Goal: Transaction & Acquisition: Obtain resource

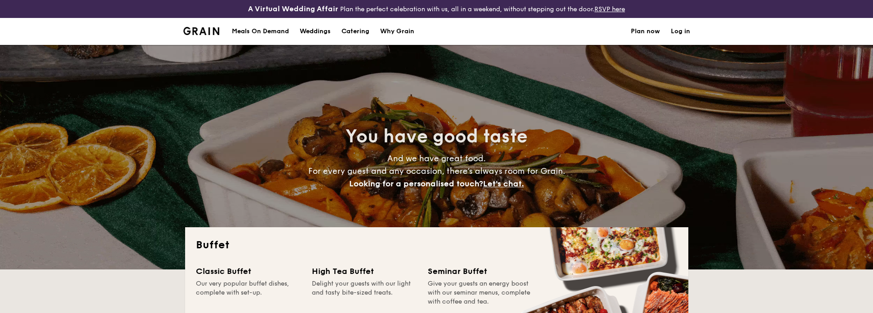
select select
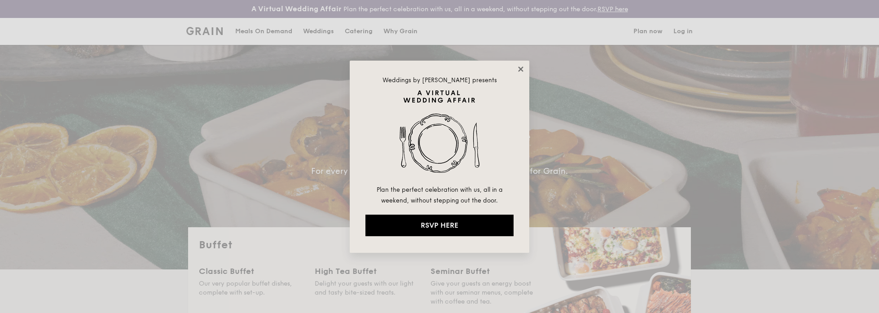
click at [521, 66] on icon at bounding box center [521, 69] width 8 height 8
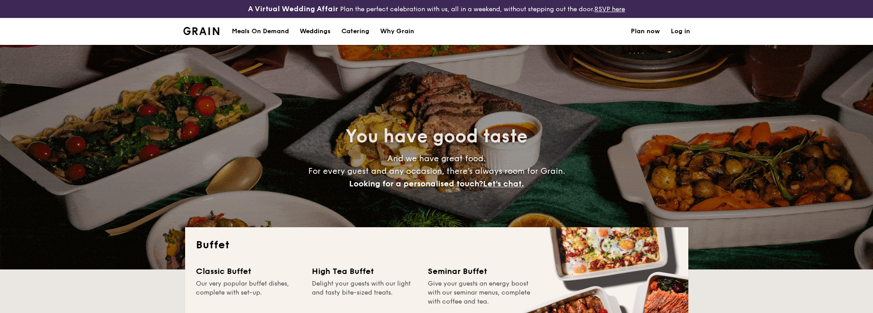
click at [358, 31] on h1 "Catering" at bounding box center [355, 31] width 28 height 27
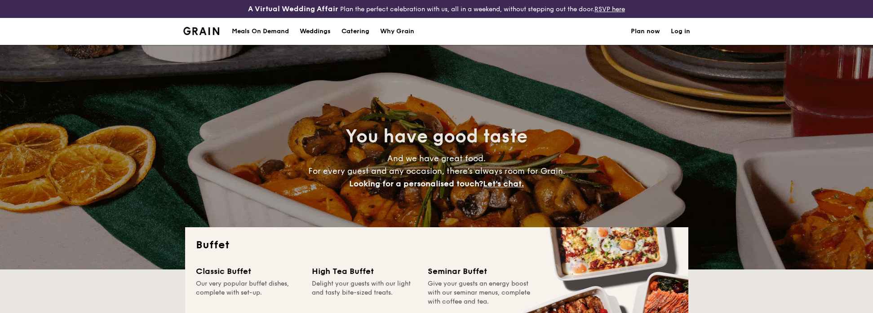
click at [358, 31] on h1 "Catering" at bounding box center [355, 31] width 28 height 27
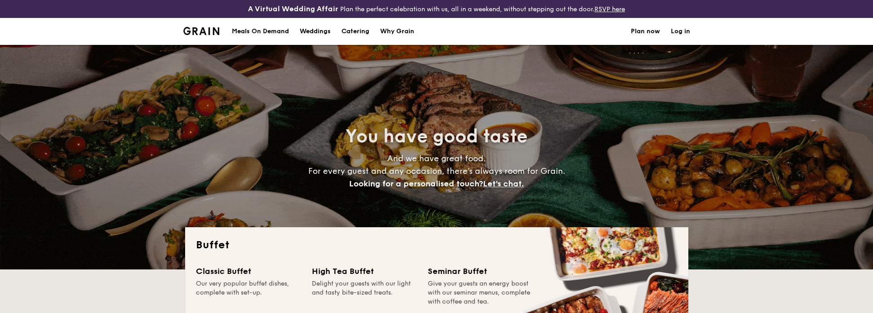
click at [362, 32] on h1 "Catering" at bounding box center [355, 31] width 28 height 27
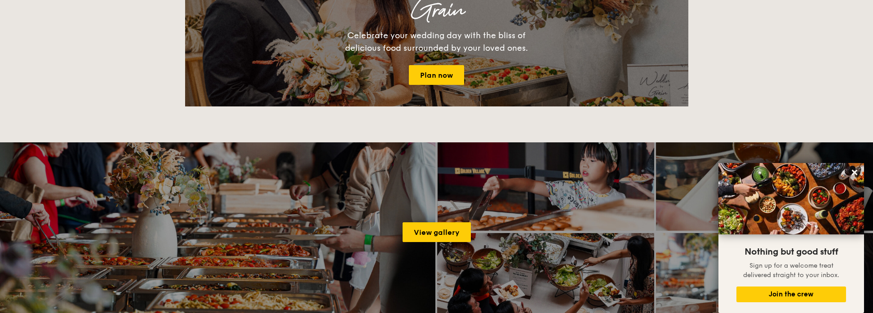
scroll to position [1168, 0]
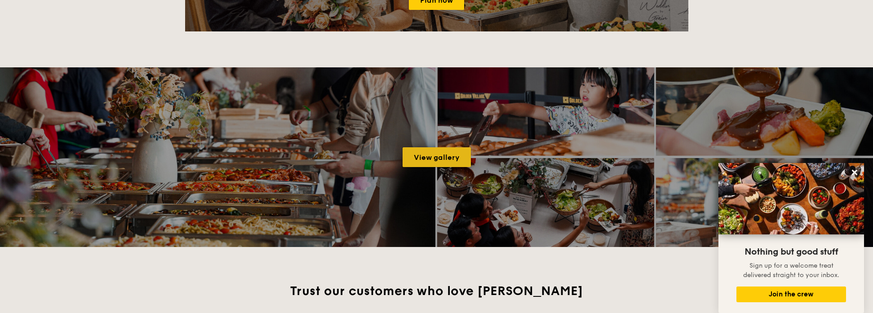
click at [433, 157] on link "View gallery" at bounding box center [436, 157] width 68 height 20
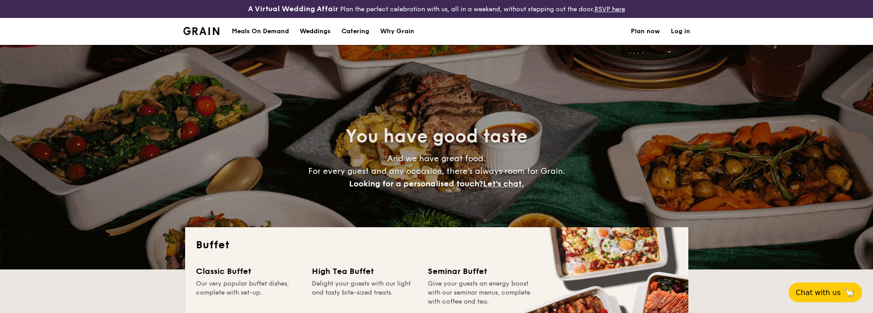
select select
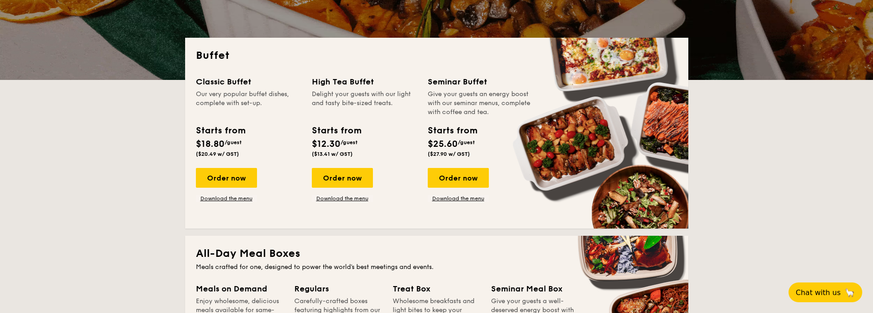
scroll to position [225, 0]
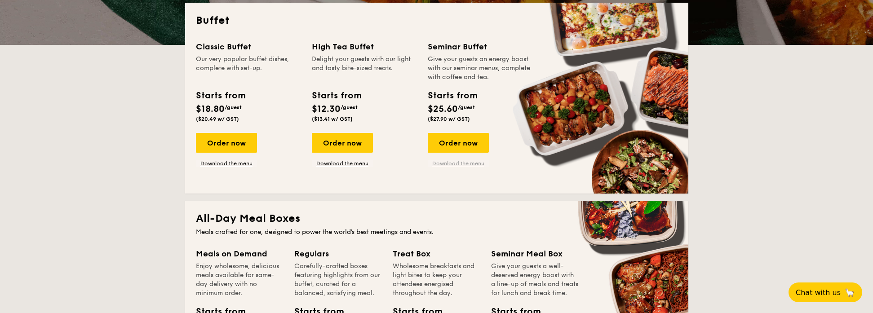
click at [455, 163] on link "Download the menu" at bounding box center [458, 163] width 61 height 7
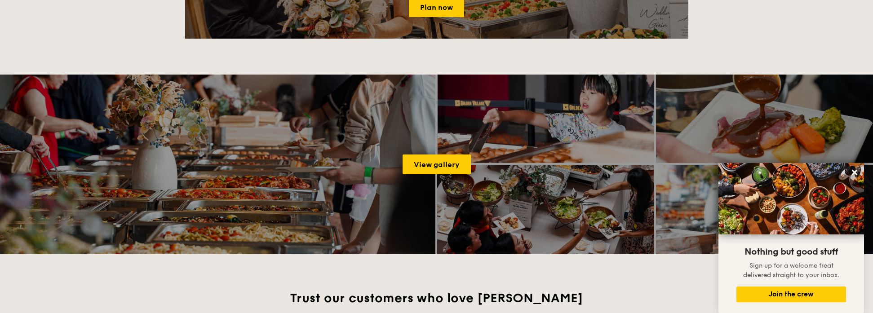
scroll to position [1212, 0]
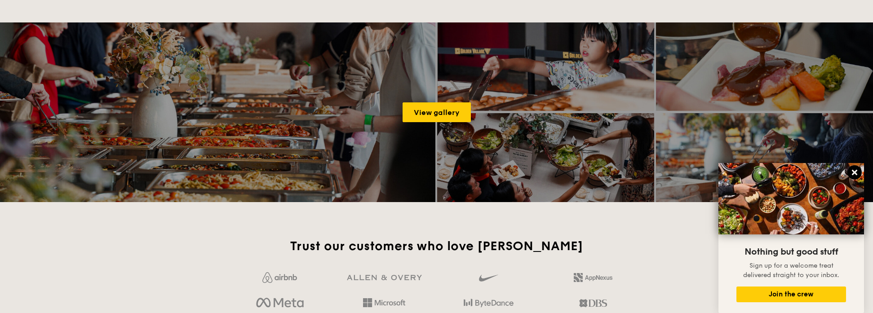
click at [855, 170] on icon at bounding box center [853, 172] width 5 height 5
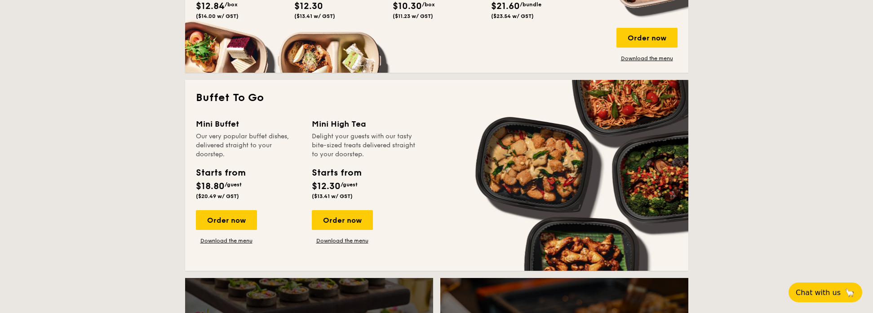
scroll to position [539, 0]
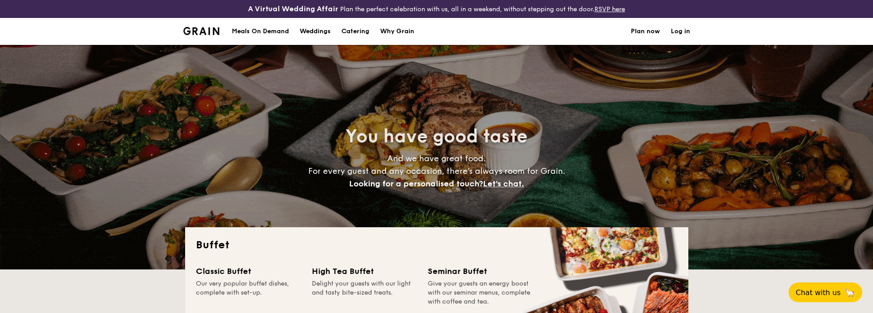
select select
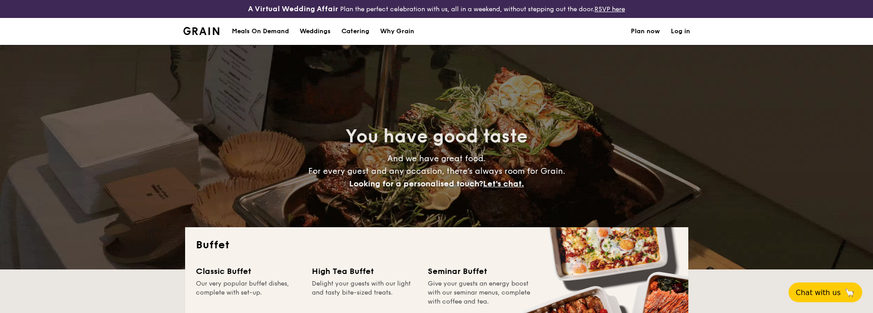
click at [354, 29] on h1 "Catering" at bounding box center [355, 31] width 28 height 27
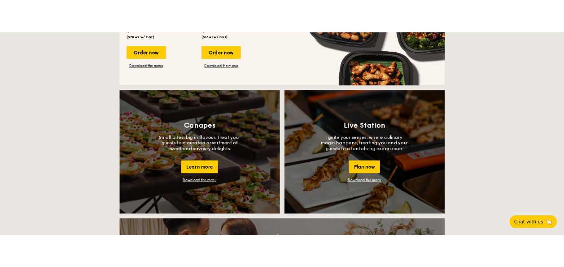
scroll to position [808, 0]
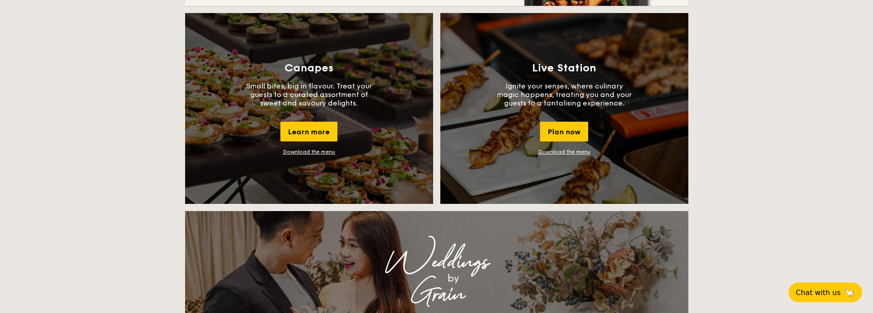
click at [563, 150] on link "Download the menu" at bounding box center [564, 152] width 52 height 6
